Goal: Task Accomplishment & Management: Use online tool/utility

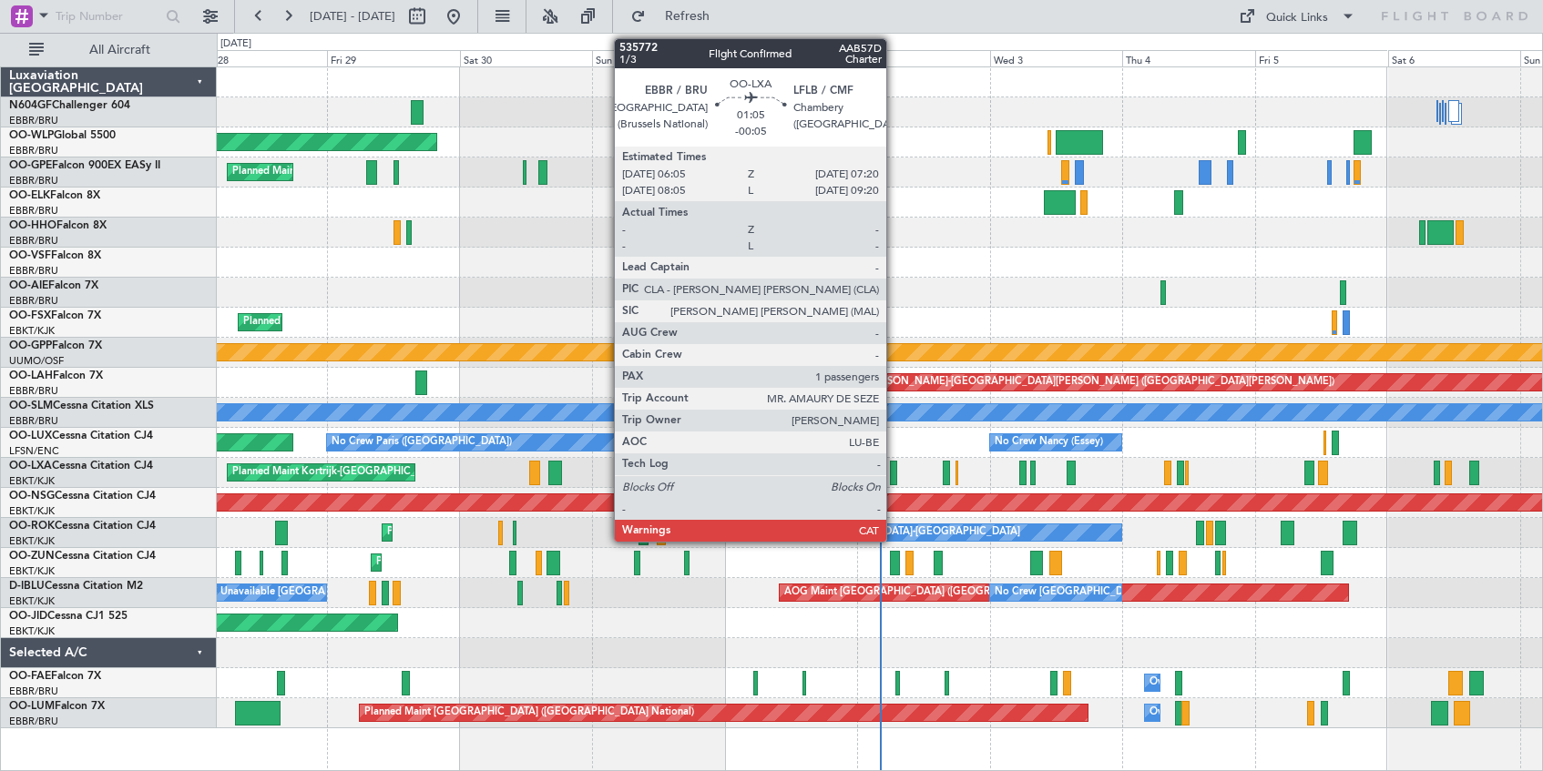
click at [894, 472] on div at bounding box center [893, 473] width 7 height 25
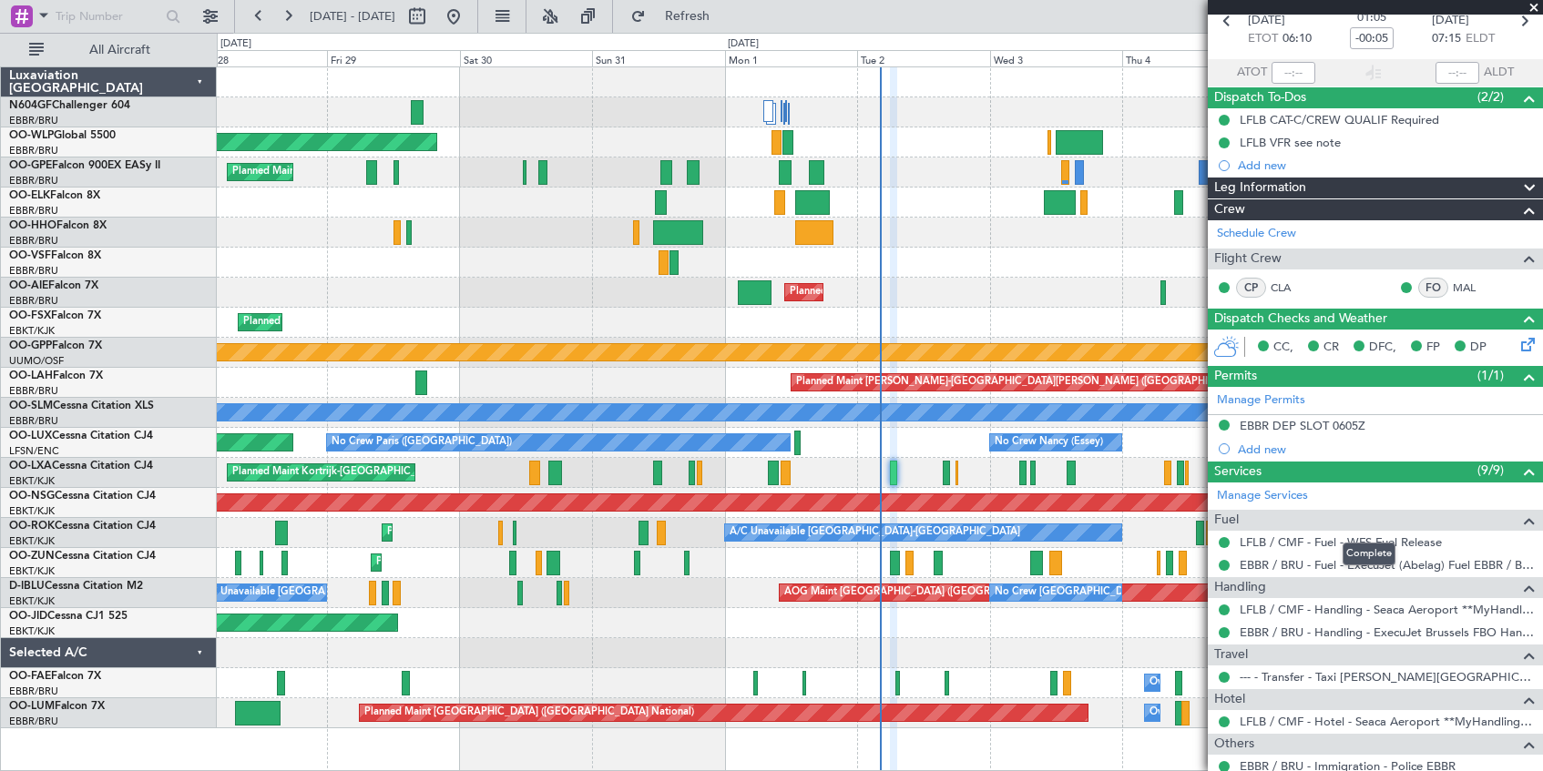
scroll to position [182, 0]
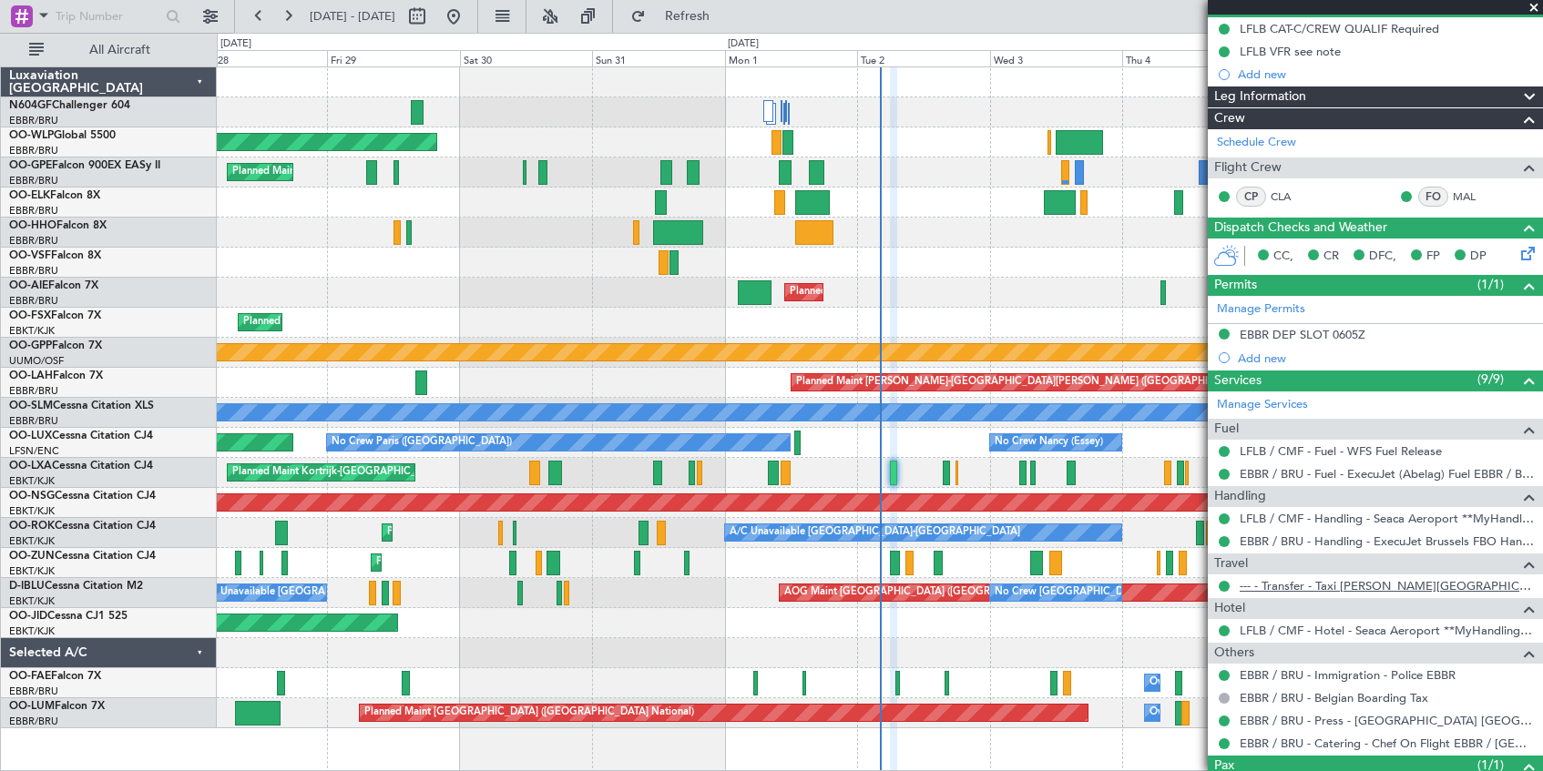
click at [1370, 587] on link "--- - Transfer - Taxi [PERSON_NAME][GEOGRAPHIC_DATA]" at bounding box center [1387, 585] width 294 height 15
click at [1535, 6] on span at bounding box center [1534, 8] width 18 height 16
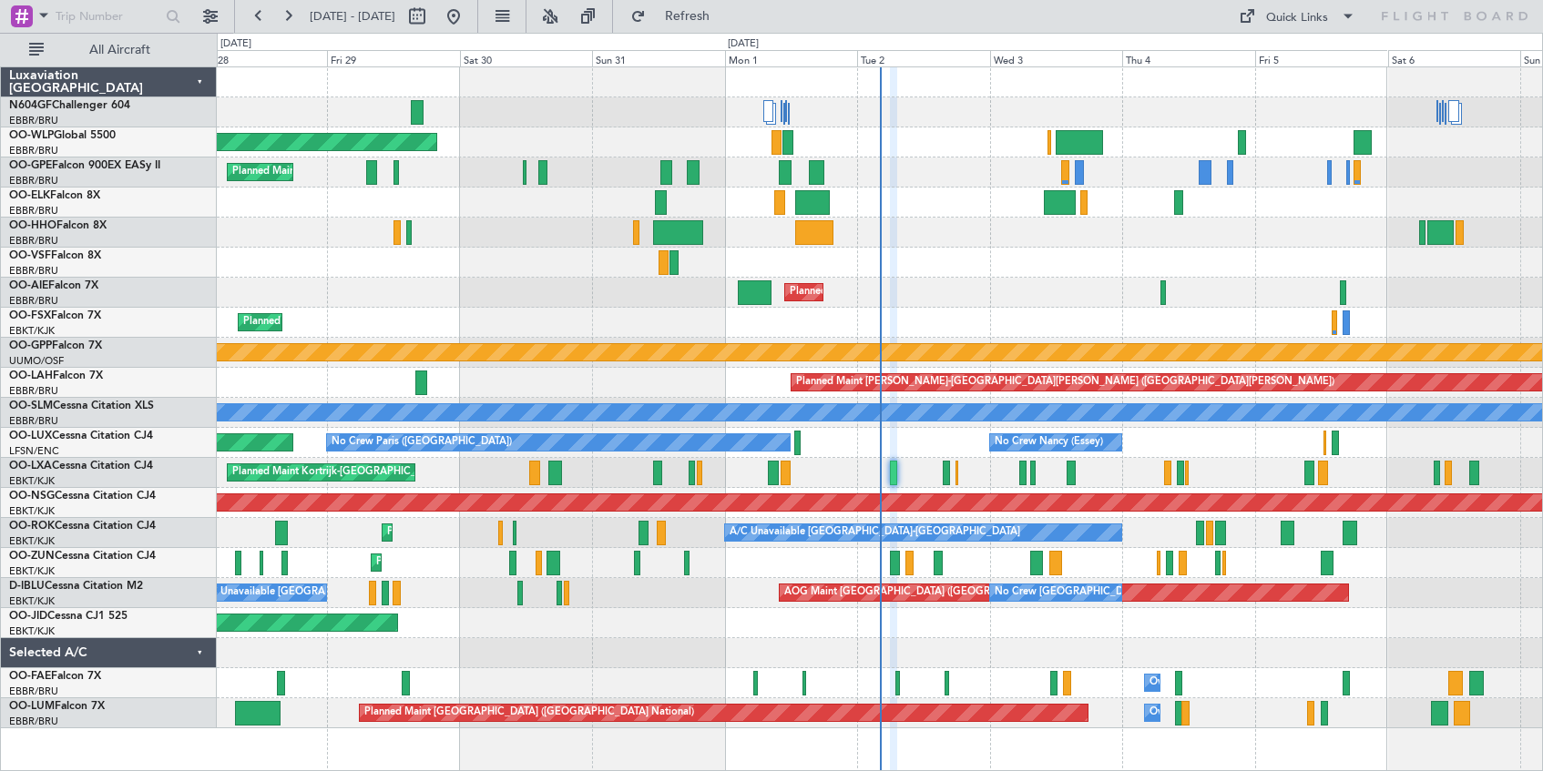
type input "0"
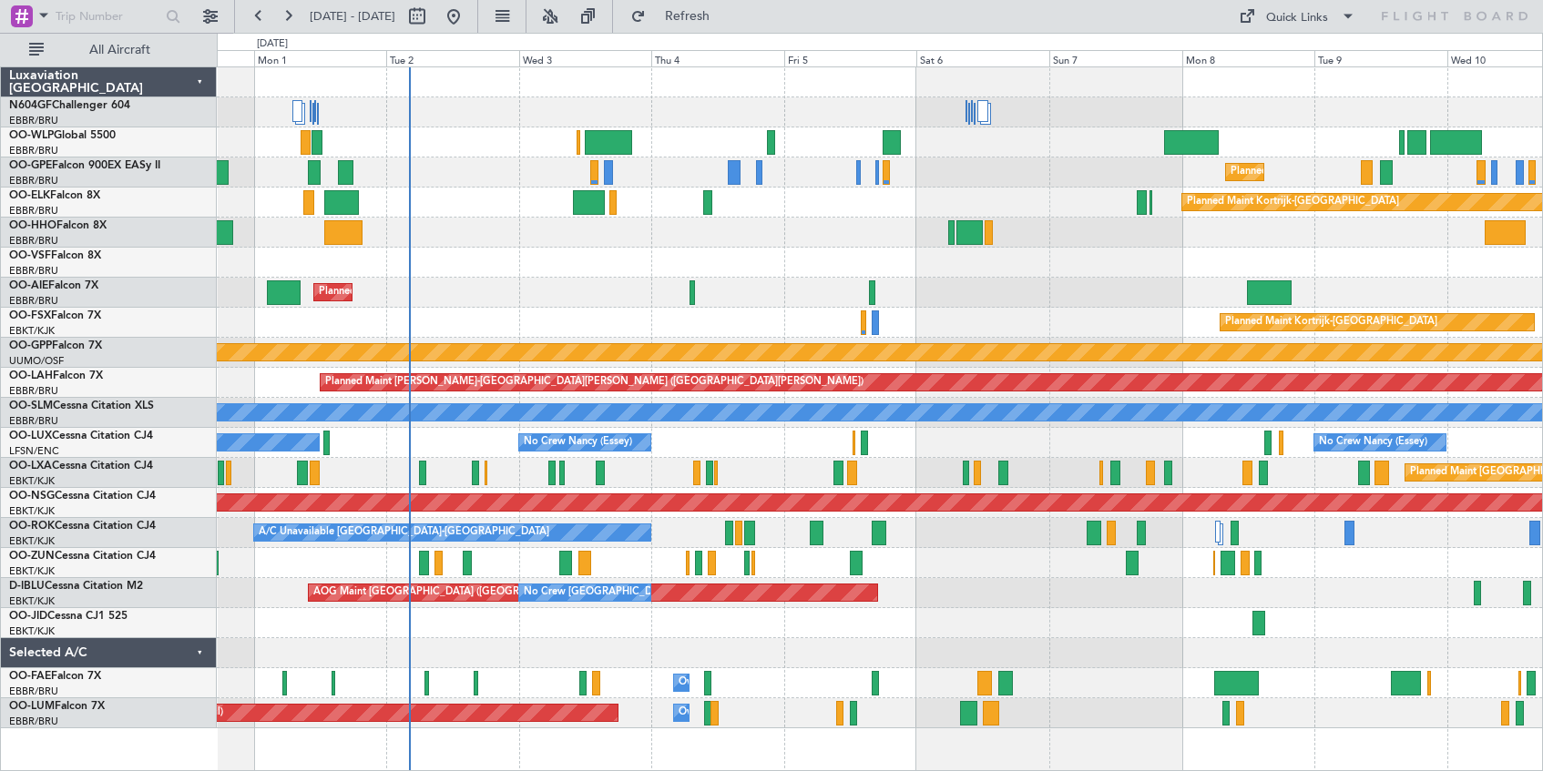
click at [532, 303] on div "Planned Maint [GEOGRAPHIC_DATA] ([GEOGRAPHIC_DATA])" at bounding box center [879, 293] width 1325 height 30
click at [565, 15] on button at bounding box center [550, 16] width 29 height 29
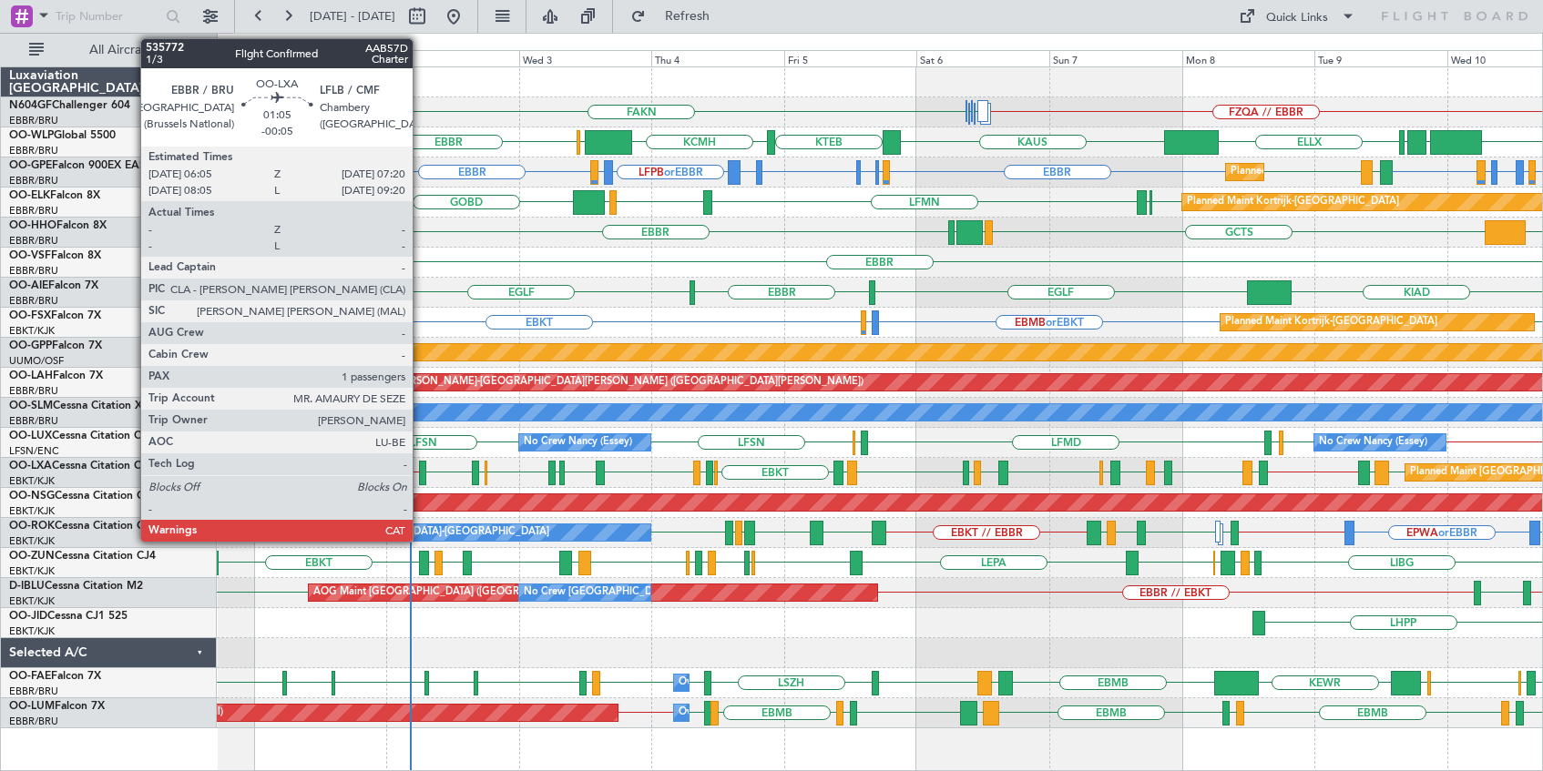
click at [421, 476] on div at bounding box center [422, 473] width 7 height 25
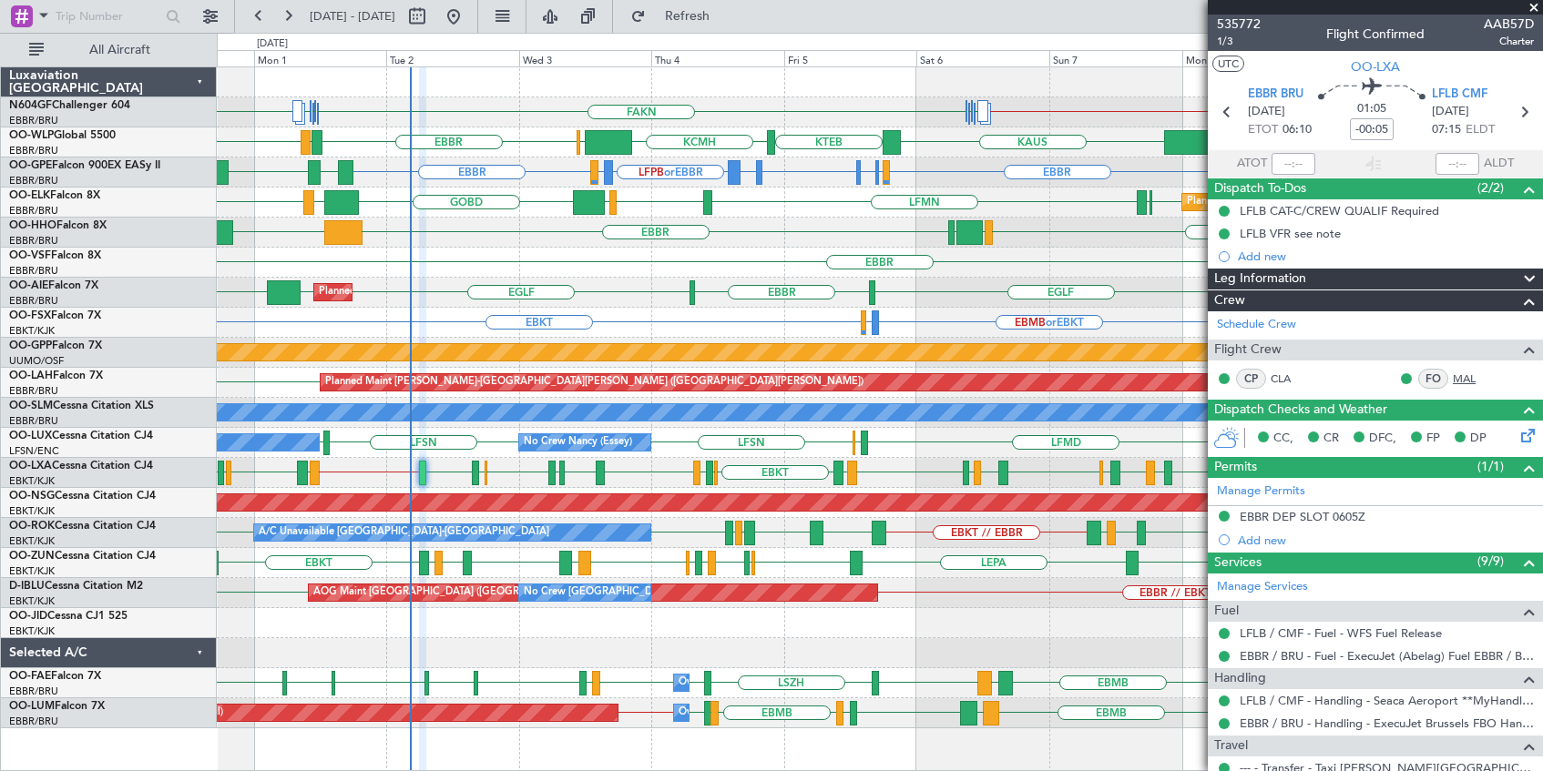
click at [1453, 379] on link "MAL" at bounding box center [1473, 379] width 41 height 16
click at [1534, 5] on span at bounding box center [1534, 8] width 18 height 16
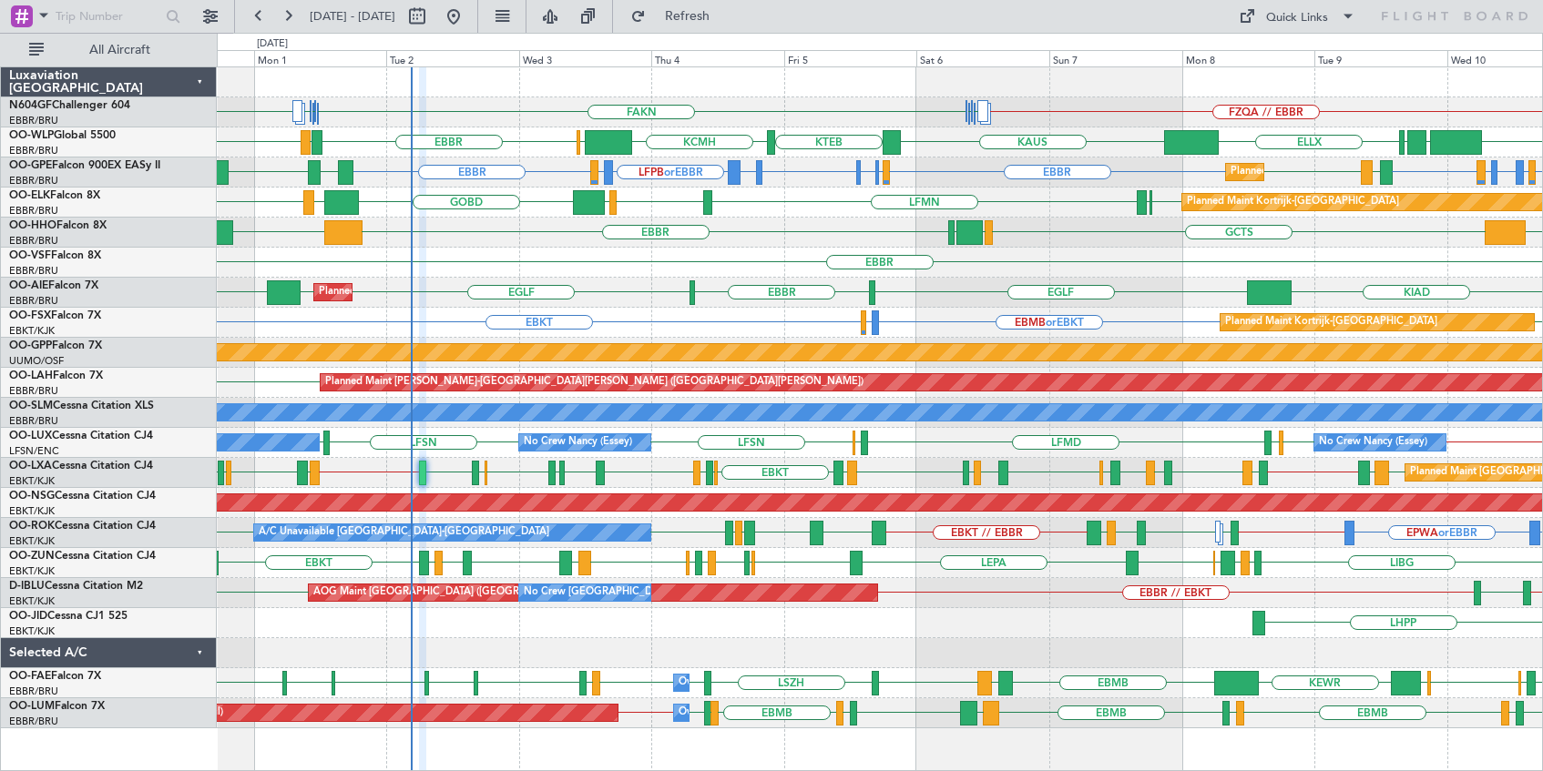
type input "0"
